Goal: Information Seeking & Learning: Learn about a topic

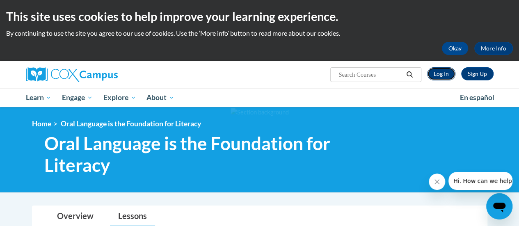
click at [438, 76] on link "Log In" at bounding box center [441, 73] width 28 height 13
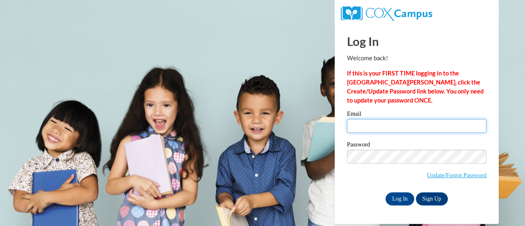
click at [398, 132] on input "Email" at bounding box center [416, 126] width 139 height 14
type input "[PERSON_NAME][EMAIL_ADDRESS][PERSON_NAME][DOMAIN_NAME]"
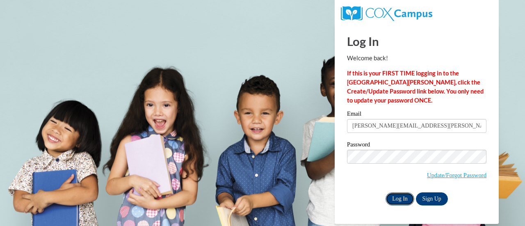
click at [395, 197] on input "Log In" at bounding box center [399, 198] width 29 height 13
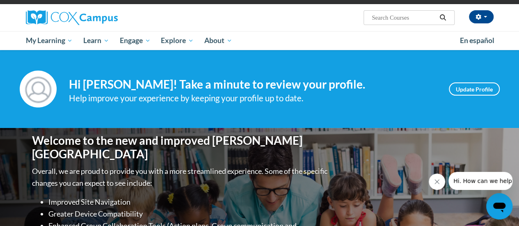
scroll to position [57, 0]
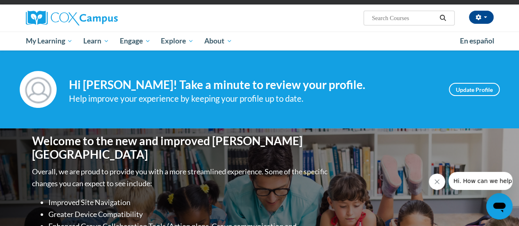
click at [410, 17] on input "Search..." at bounding box center [404, 18] width 66 height 10
type input "[MEDICAL_DATA]"
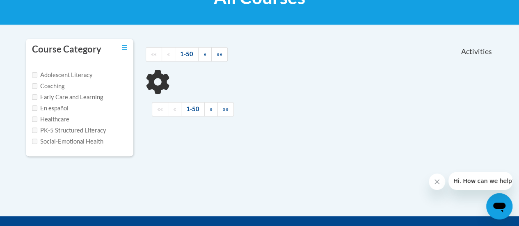
scroll to position [164, 0]
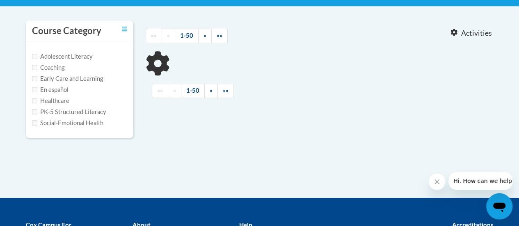
type input "[MEDICAL_DATA]"
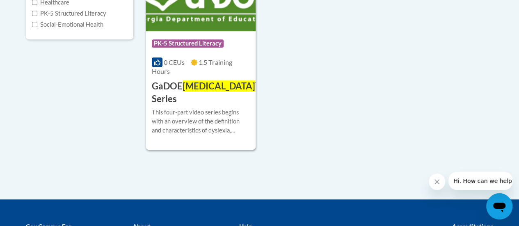
scroll to position [277, 0]
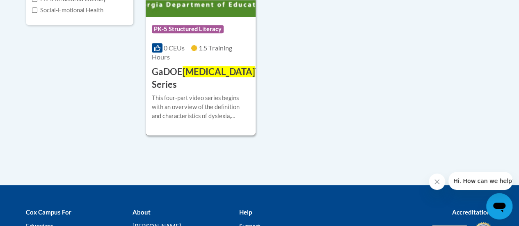
click at [239, 35] on div "Course Category: PK-5 Structured Literacy" at bounding box center [201, 30] width 98 height 18
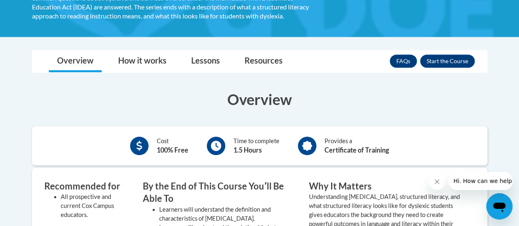
scroll to position [187, 0]
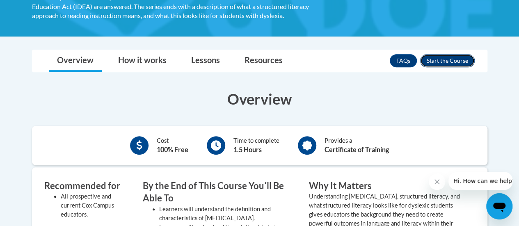
click at [432, 65] on button "Enroll" at bounding box center [447, 60] width 55 height 13
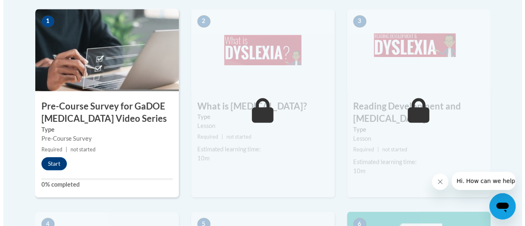
scroll to position [306, 0]
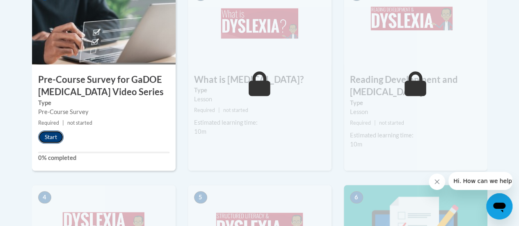
click at [52, 136] on button "Start" at bounding box center [50, 136] width 25 height 13
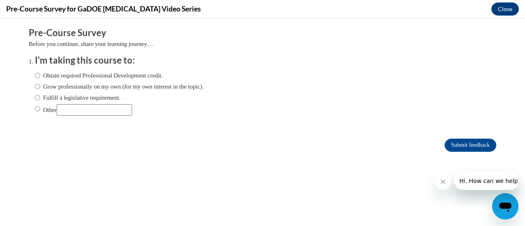
scroll to position [0, 0]
click at [35, 98] on input "Fulfill a legislative requirement." at bounding box center [37, 97] width 5 height 9
radio input "true"
click at [444, 142] on input "Submit feedback" at bounding box center [470, 145] width 52 height 13
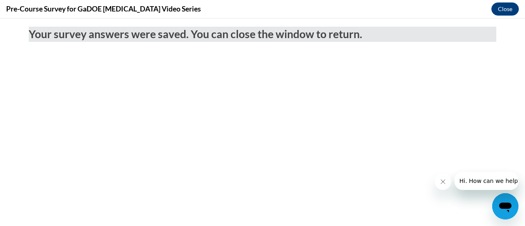
click at [444, 180] on icon "Close message from company" at bounding box center [442, 182] width 4 height 4
click at [442, 178] on button "Close message from company" at bounding box center [442, 181] width 16 height 16
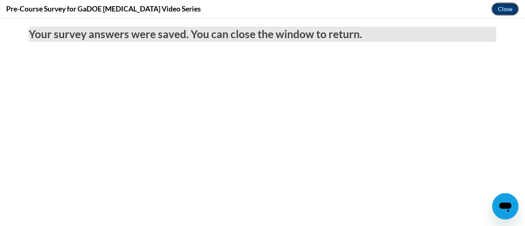
click at [510, 9] on button "Close" at bounding box center [504, 8] width 27 height 13
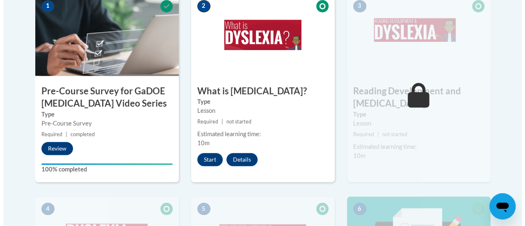
scroll to position [306, 0]
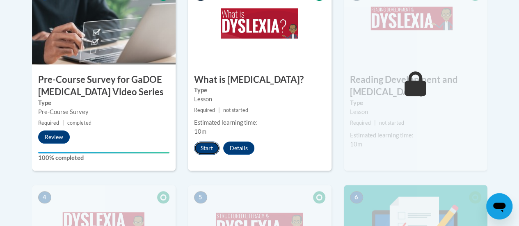
click at [211, 144] on button "Start" at bounding box center [206, 147] width 25 height 13
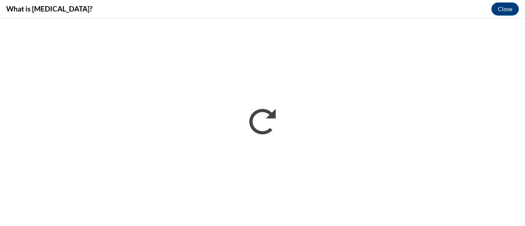
scroll to position [0, 0]
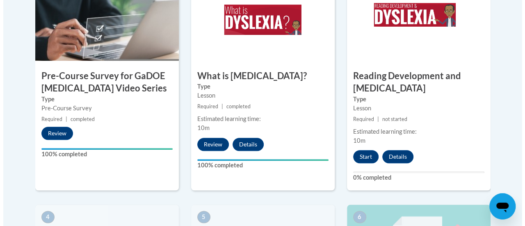
scroll to position [310, 0]
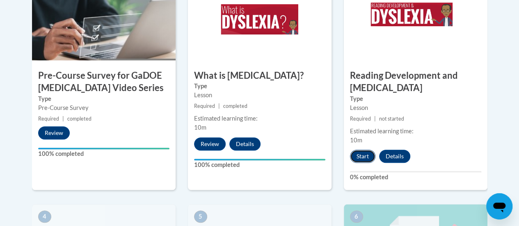
click at [361, 159] on button "Start" at bounding box center [362, 156] width 25 height 13
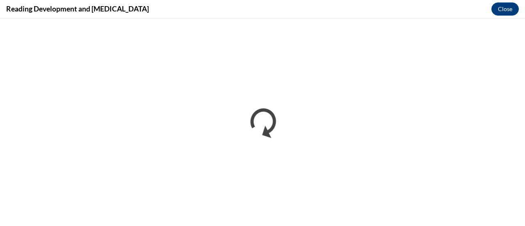
scroll to position [0, 0]
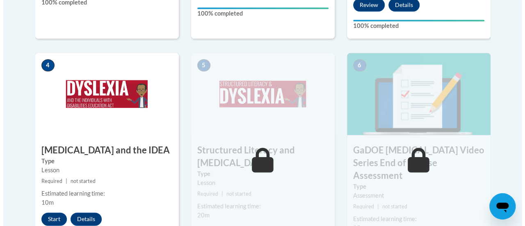
scroll to position [463, 0]
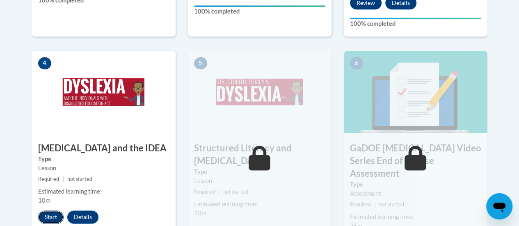
click at [48, 212] on button "Start" at bounding box center [50, 216] width 25 height 13
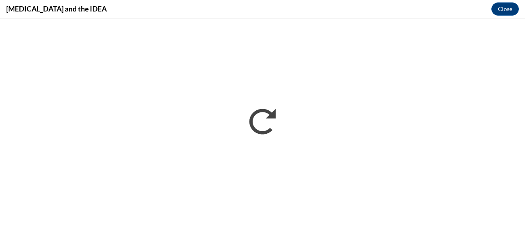
scroll to position [0, 0]
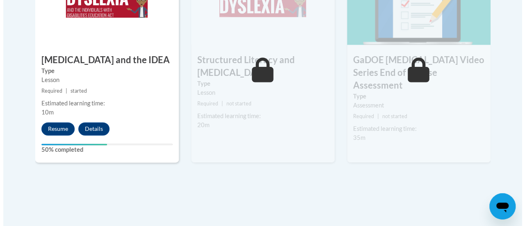
scroll to position [546, 0]
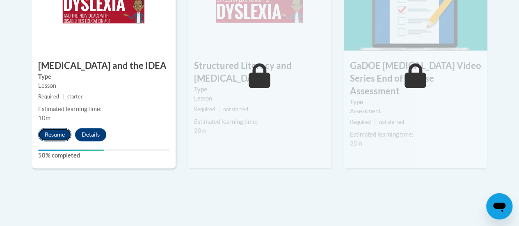
click at [62, 132] on button "Resume" at bounding box center [54, 134] width 33 height 13
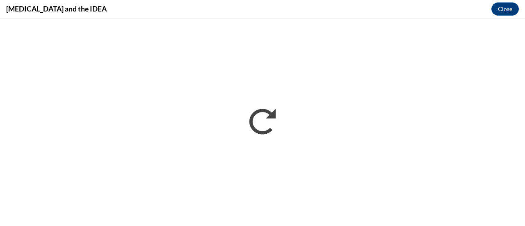
scroll to position [0, 0]
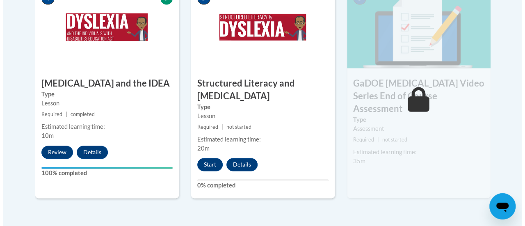
scroll to position [527, 0]
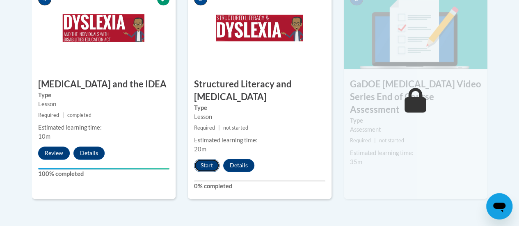
click at [213, 159] on button "Start" at bounding box center [206, 165] width 25 height 13
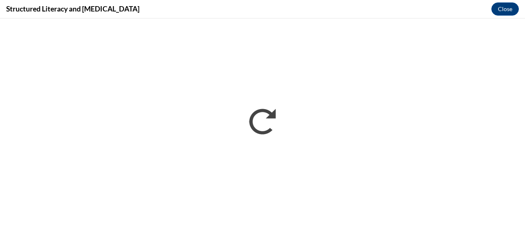
scroll to position [0, 0]
